Goal: Find specific page/section: Find specific page/section

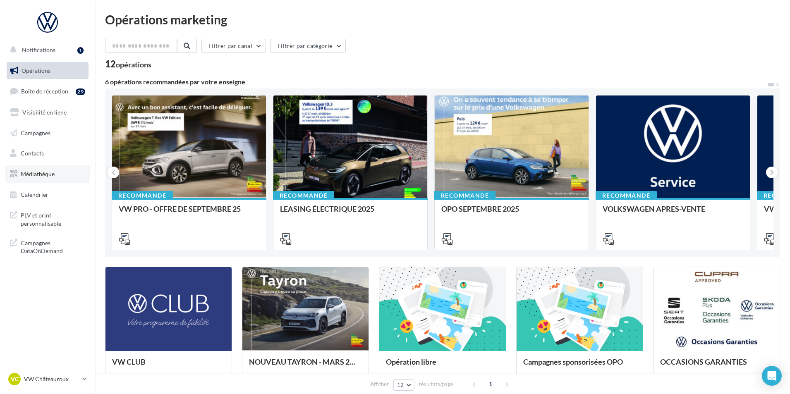
click at [58, 180] on link "Médiathèque" at bounding box center [47, 173] width 85 height 17
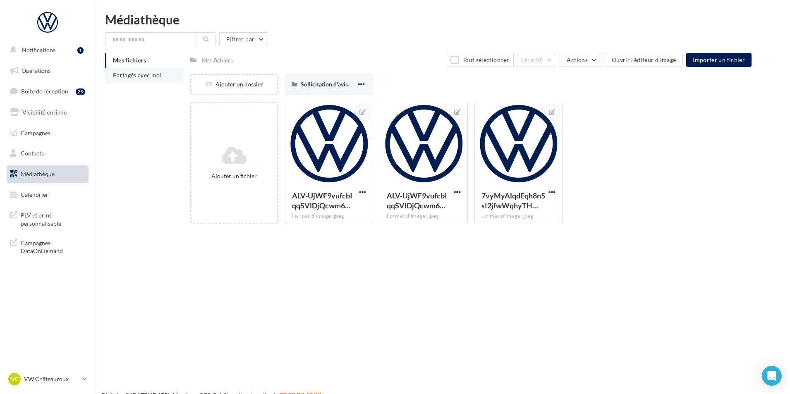
click at [118, 74] on span "Partagés avec moi" at bounding box center [137, 75] width 49 height 7
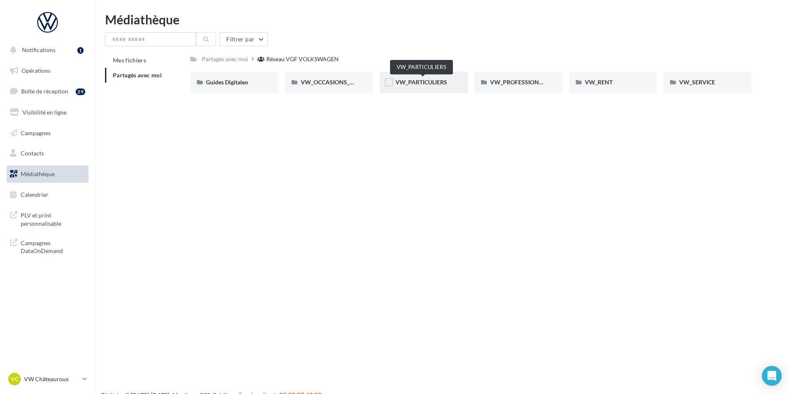
click at [418, 83] on span "VW_PARTICULIERS" at bounding box center [422, 82] width 52 height 7
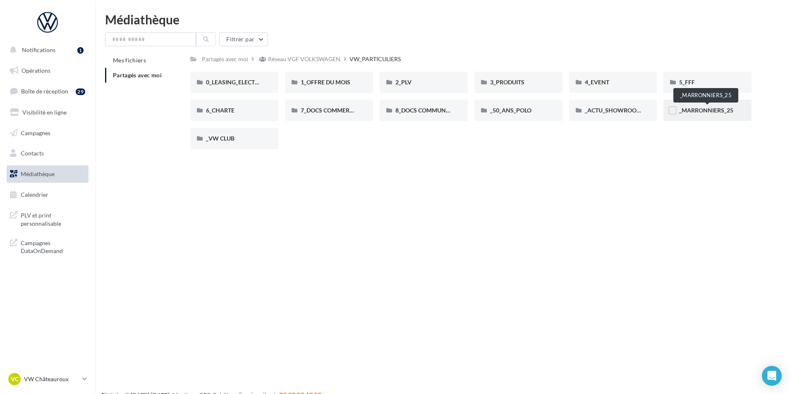
click at [694, 112] on span "_MARRONNIERS_25" at bounding box center [706, 110] width 54 height 7
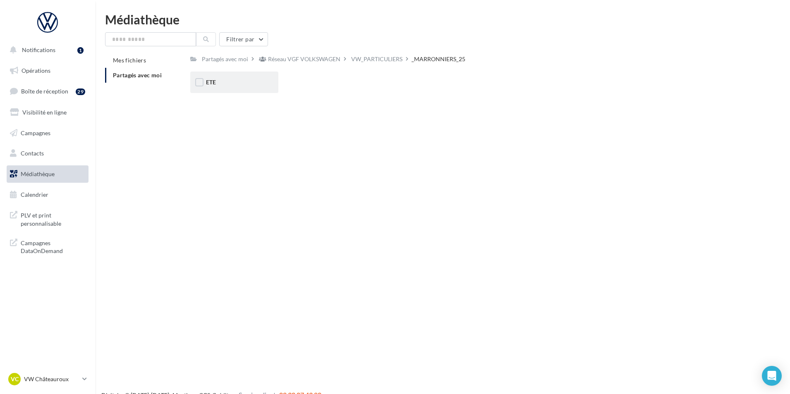
click at [245, 80] on div "ETE" at bounding box center [234, 82] width 57 height 8
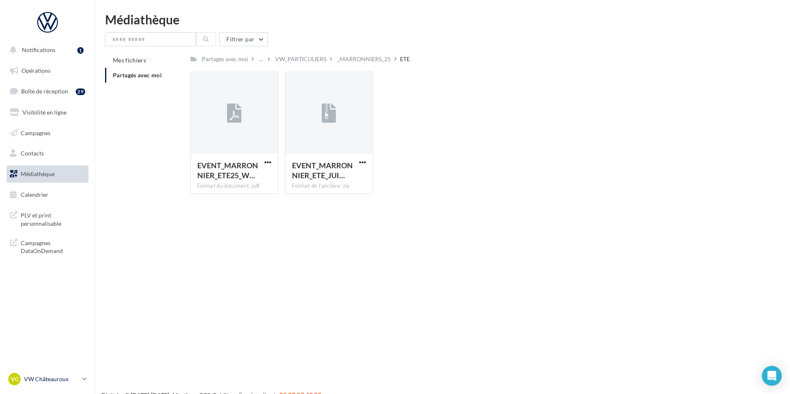
click at [57, 379] on p "VW Châteauroux" at bounding box center [51, 379] width 55 height 8
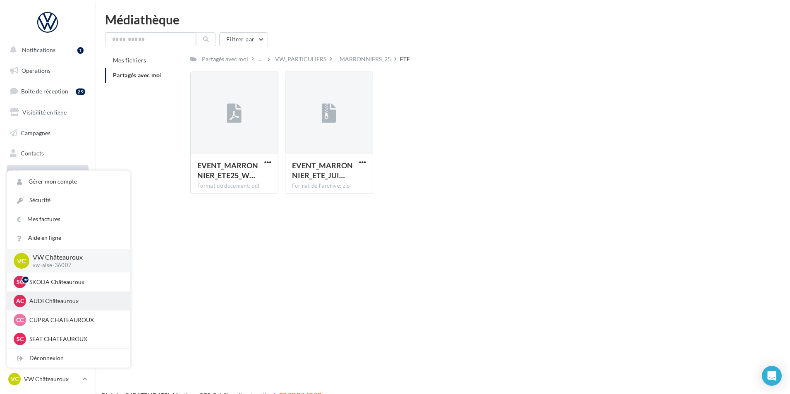
click at [83, 306] on div "AC AUDI Châteauroux audi-alse-36007" at bounding box center [69, 301] width 110 height 12
